Goal: Information Seeking & Learning: Learn about a topic

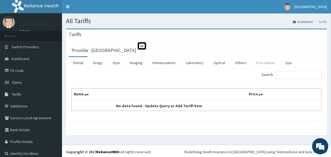
click at [264, 60] on link "Procedures" at bounding box center [266, 62] width 28 height 11
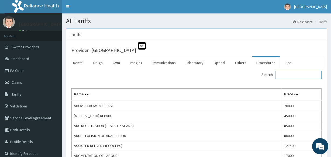
click at [288, 76] on input "Search:" at bounding box center [298, 75] width 46 height 8
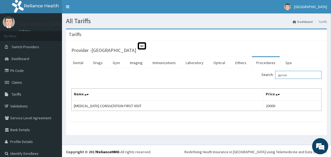
drag, startPoint x: 294, startPoint y: 74, endPoint x: 223, endPoint y: 77, distance: 71.3
click at [226, 75] on div "Search: gynae" at bounding box center [261, 75] width 121 height 9
type input "o"
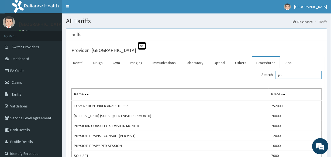
type input "p"
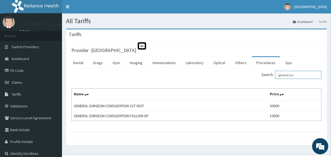
drag, startPoint x: 307, startPoint y: 77, endPoint x: 248, endPoint y: 78, distance: 59.1
click at [249, 78] on div "Search: general sur" at bounding box center [261, 75] width 121 height 9
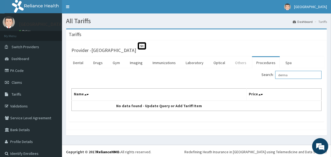
drag, startPoint x: 290, startPoint y: 72, endPoint x: 245, endPoint y: 68, distance: 45.5
click at [245, 68] on div "Dental Drugs Gym Imaging Immunizations Laboratory Optical Others Procedures Spa…" at bounding box center [197, 89] width 256 height 66
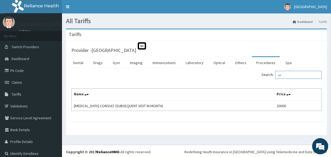
type input "u"
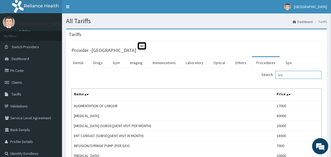
drag, startPoint x: 291, startPoint y: 74, endPoint x: 263, endPoint y: 75, distance: 28.1
click at [263, 75] on div "Search: ent" at bounding box center [261, 75] width 121 height 9
type input "g"
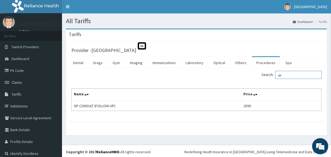
type input "gp"
